Goal: Information Seeking & Learning: Learn about a topic

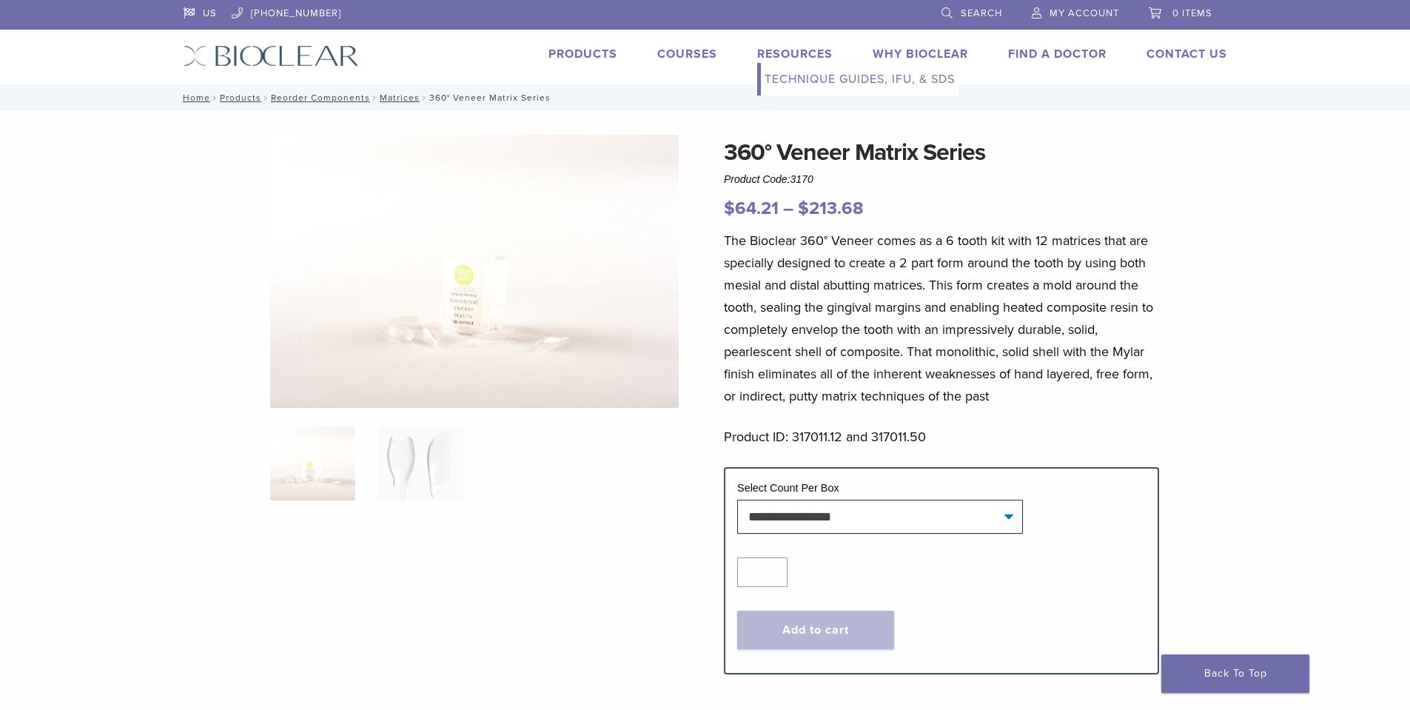
click at [782, 53] on link "Resources" at bounding box center [794, 54] width 75 height 15
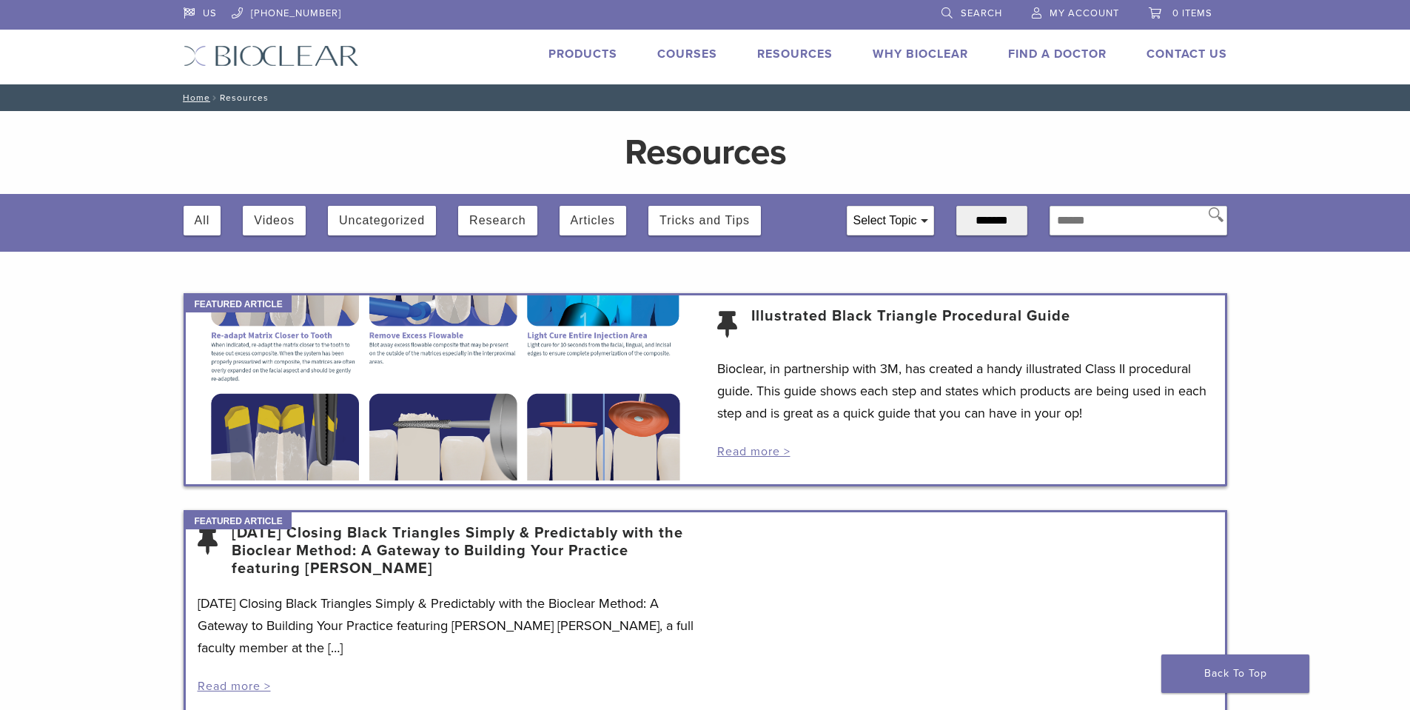
click at [676, 51] on link "Courses" at bounding box center [687, 54] width 60 height 15
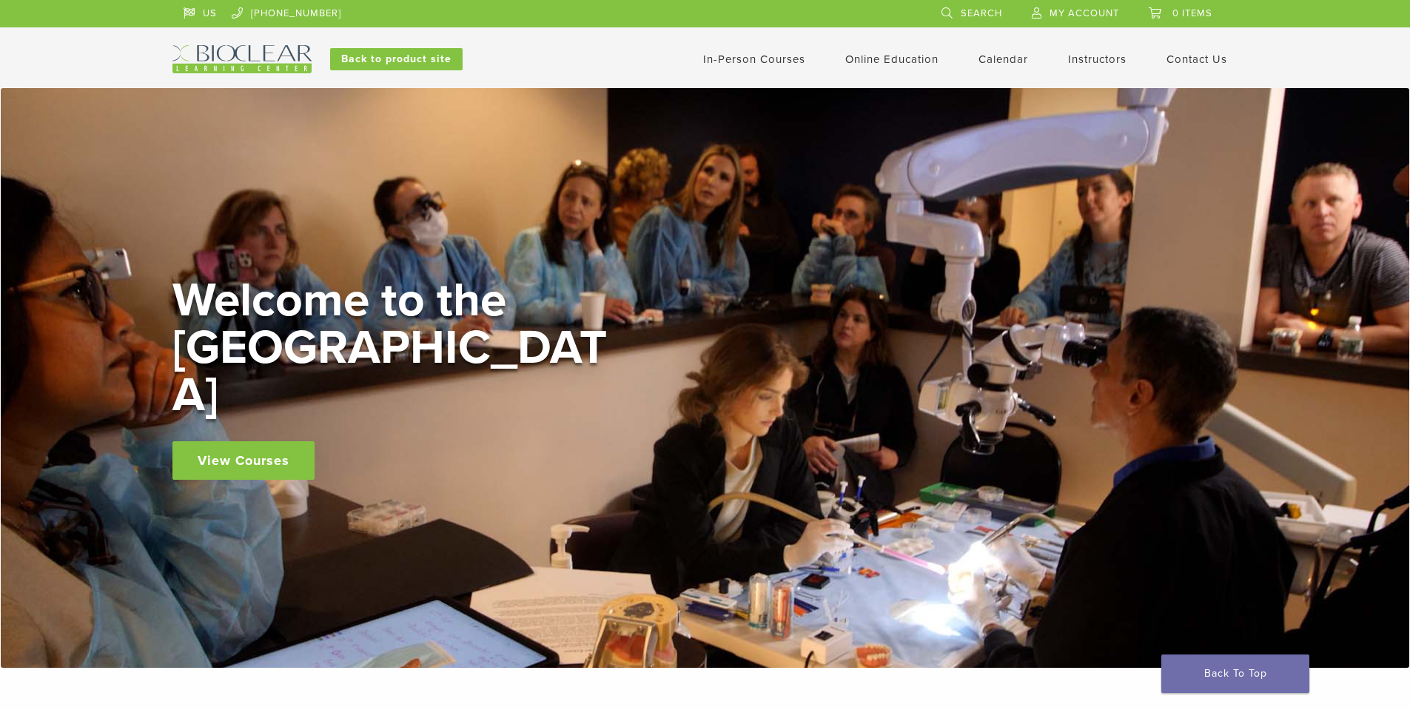
click at [593, 56] on div "In-Person Courses Online Education Interactive Self Guided Calendar Instructors…" at bounding box center [850, 59] width 798 height 28
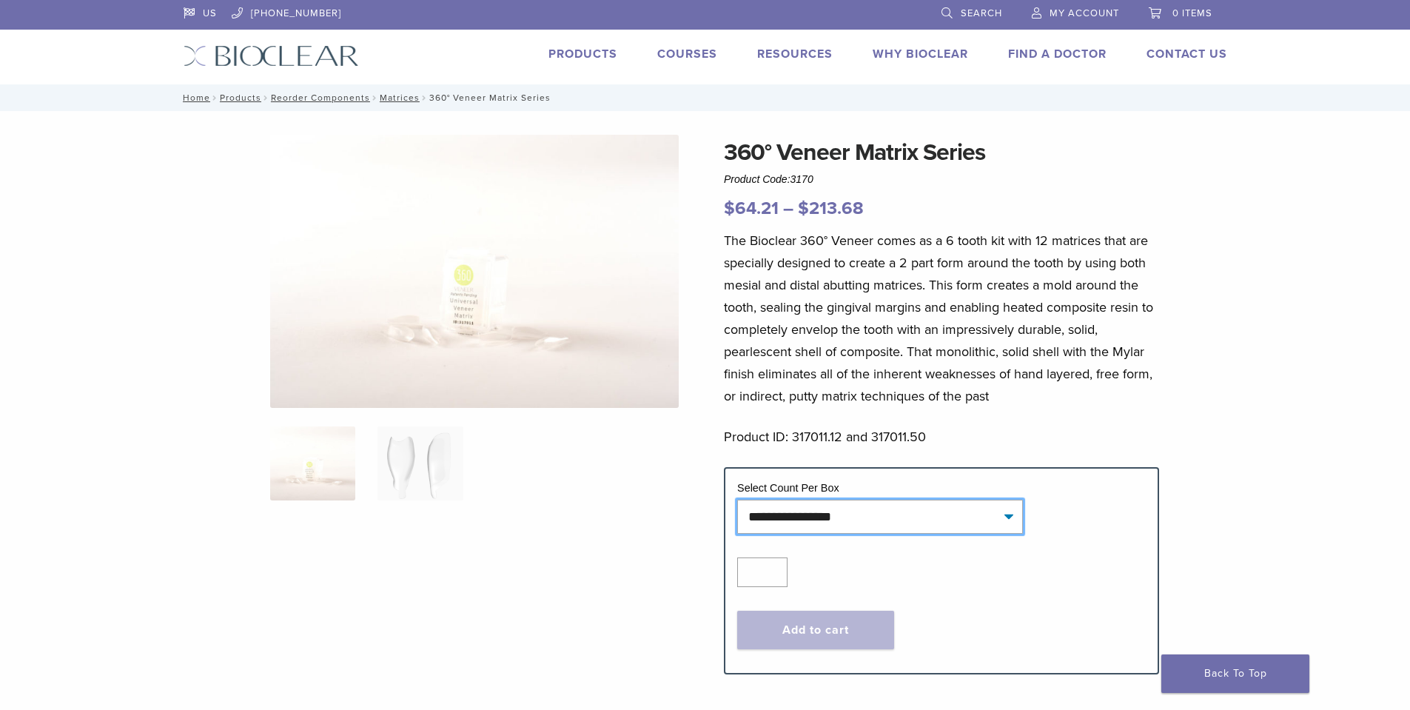
click at [1007, 518] on select "**********" at bounding box center [880, 517] width 286 height 34
